Goal: Find specific fact: Find specific fact

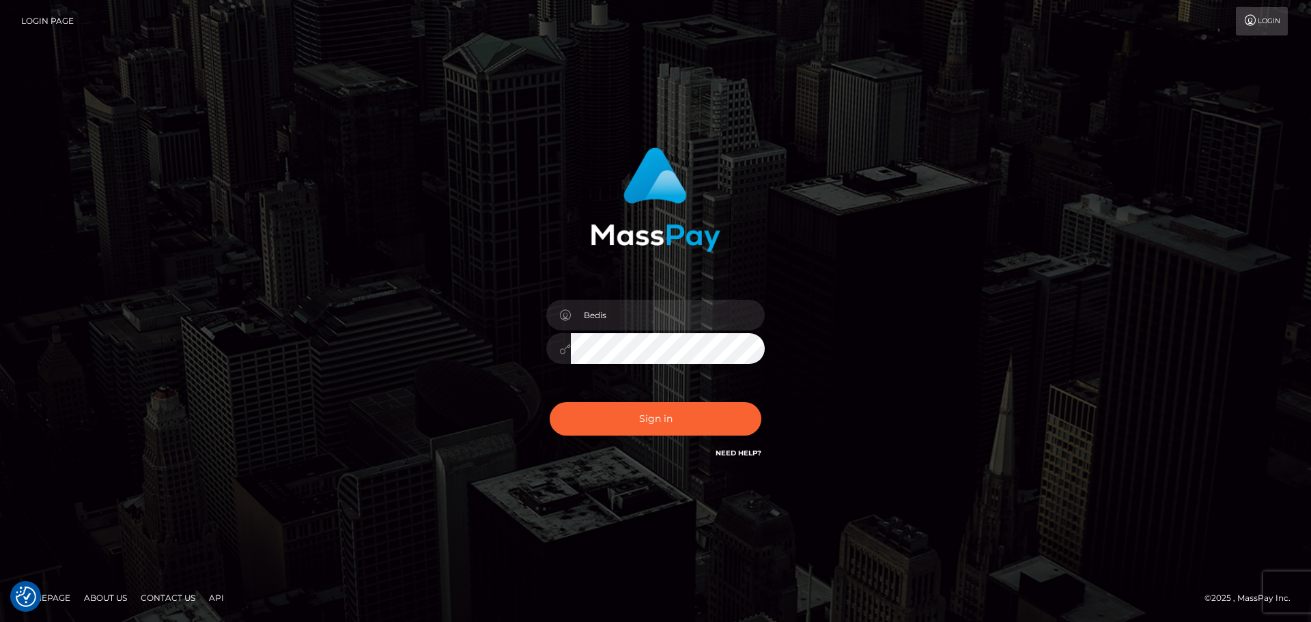
click at [689, 428] on button "Sign in" at bounding box center [656, 418] width 212 height 33
type input "Bedis"
click at [689, 428] on button "Sign in" at bounding box center [656, 418] width 212 height 33
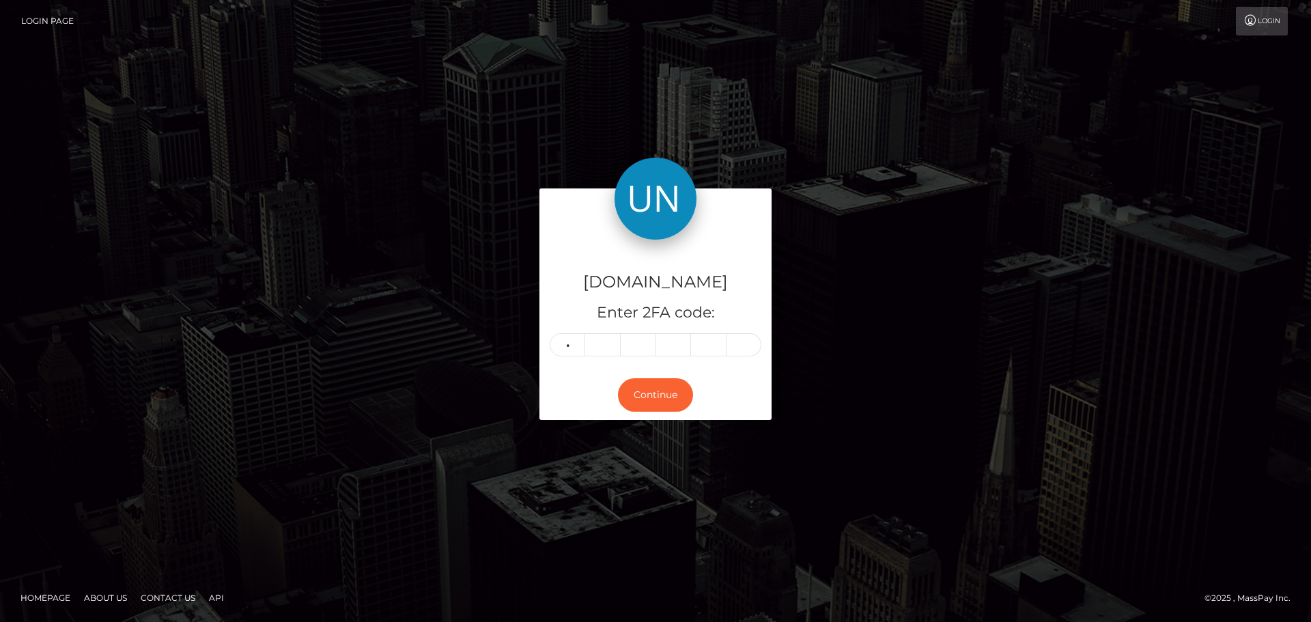
type input "1"
type input "7"
type input "4"
type input "3"
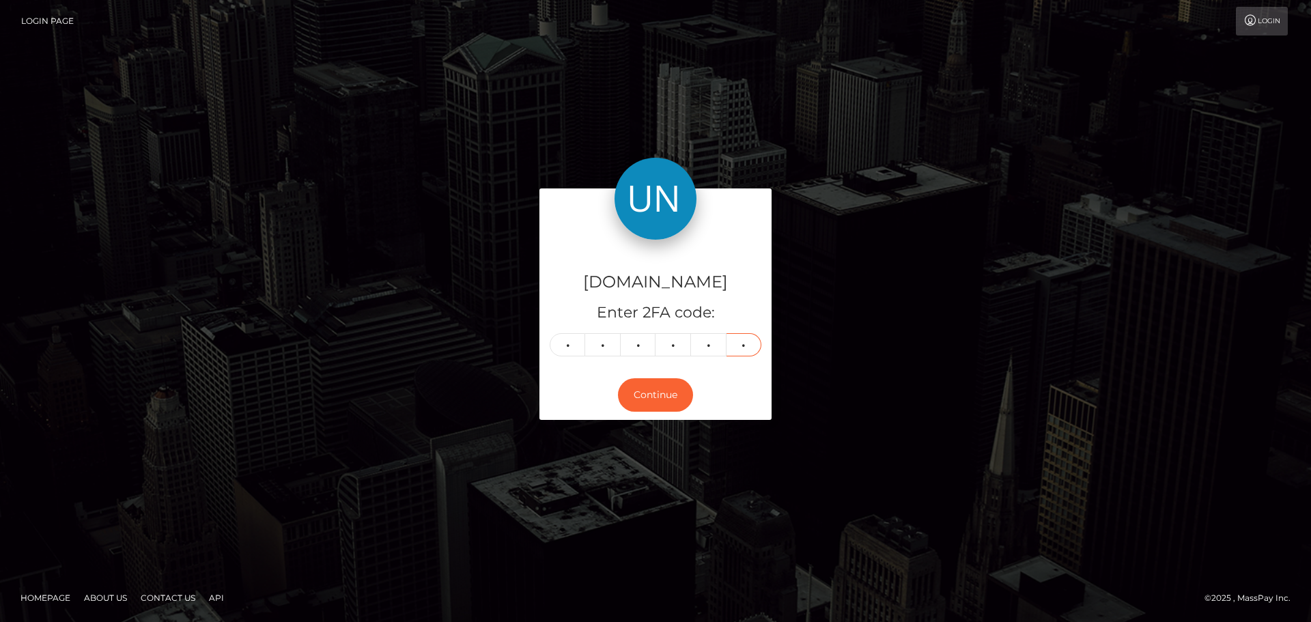
type input "3"
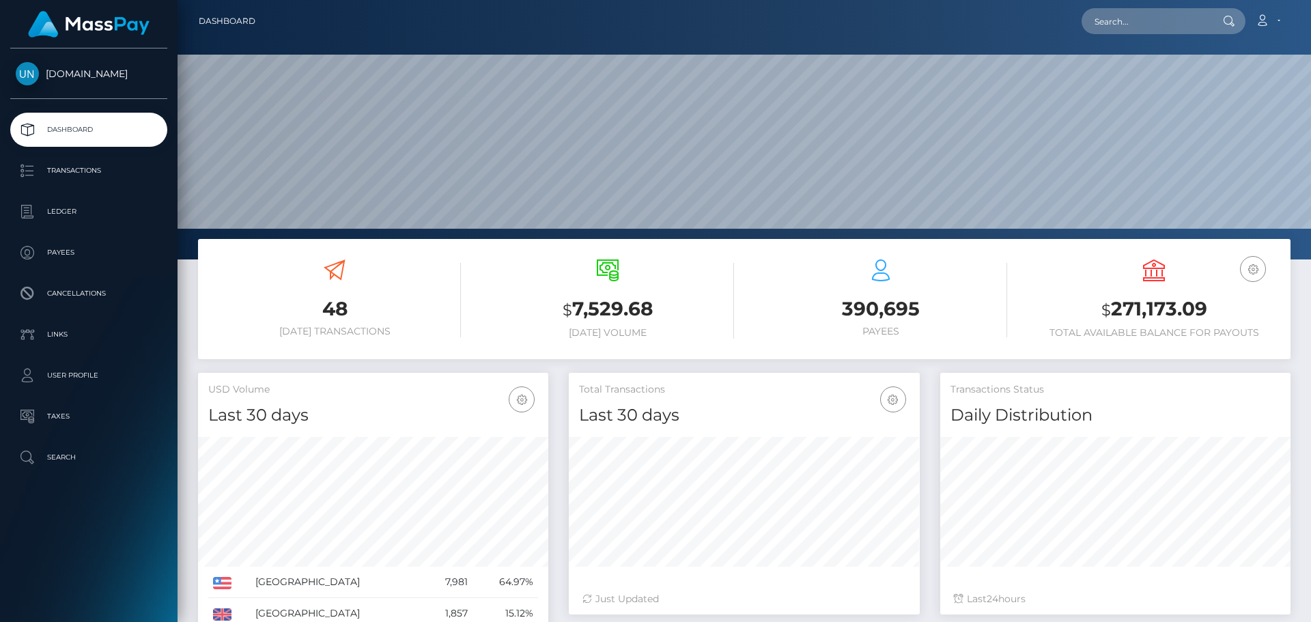
scroll to position [242, 351]
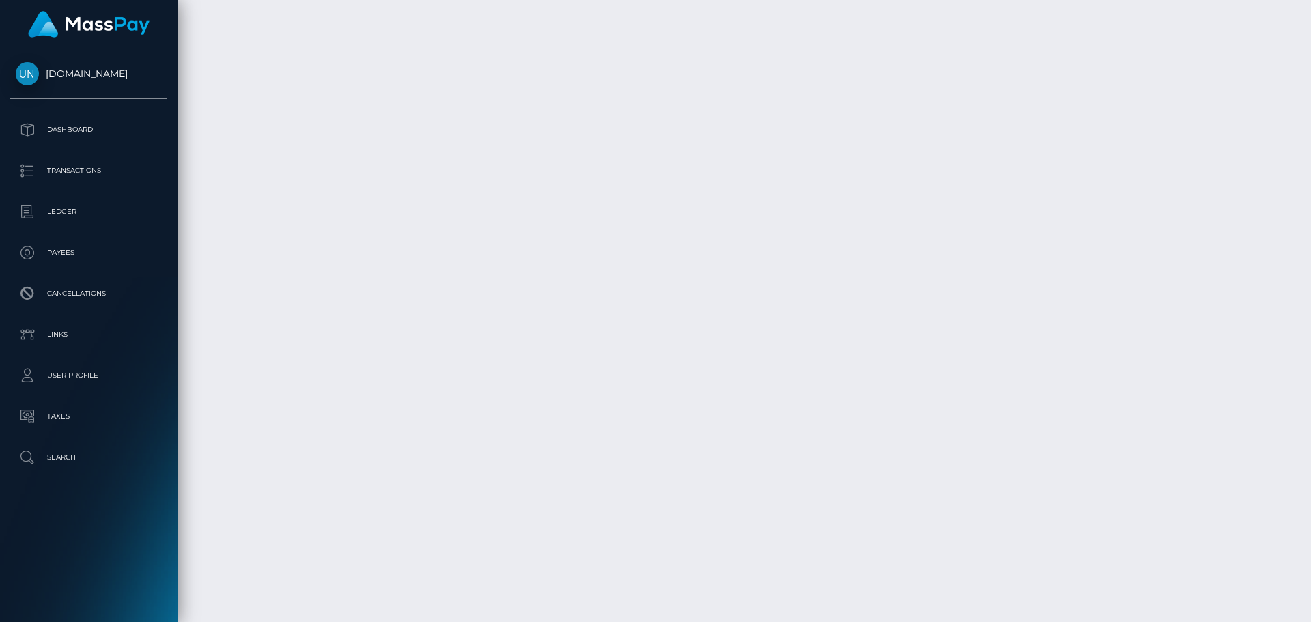
scroll to position [2385, 0]
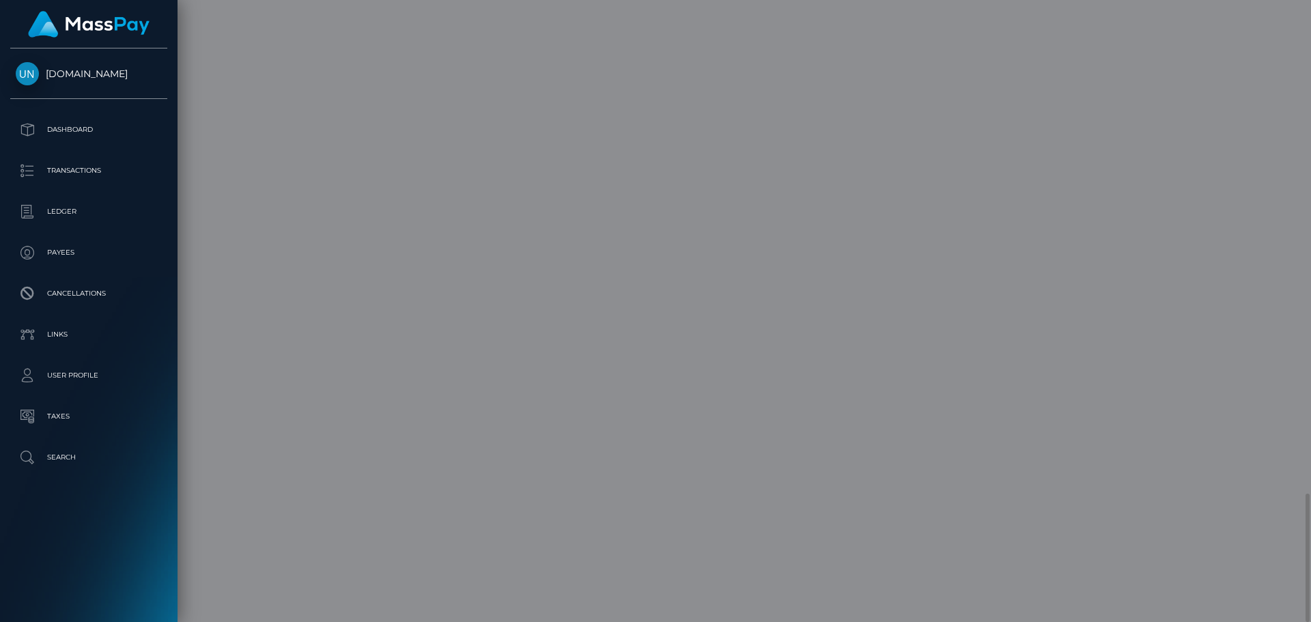
scroll to position [0, 0]
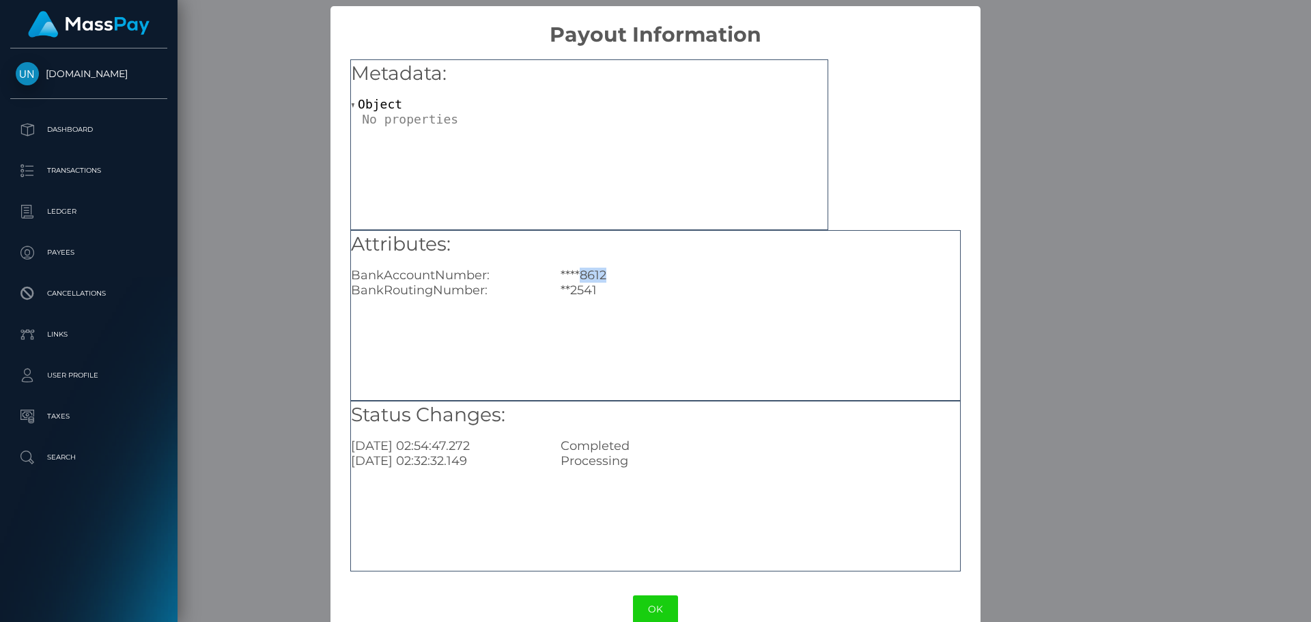
drag, startPoint x: 604, startPoint y: 274, endPoint x: 578, endPoint y: 276, distance: 26.0
click at [578, 276] on div "****8612" at bounding box center [760, 275] width 419 height 15
copy div "8612"
click at [653, 301] on div "Attributes: BankAccountNumber: ****8612 BankRoutingNumber: **2541" at bounding box center [655, 315] width 611 height 171
